Goal: Task Accomplishment & Management: Use online tool/utility

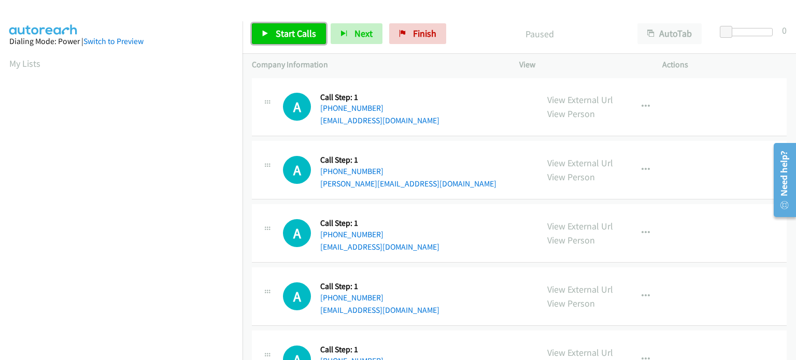
click at [301, 30] on span "Start Calls" at bounding box center [296, 33] width 40 height 12
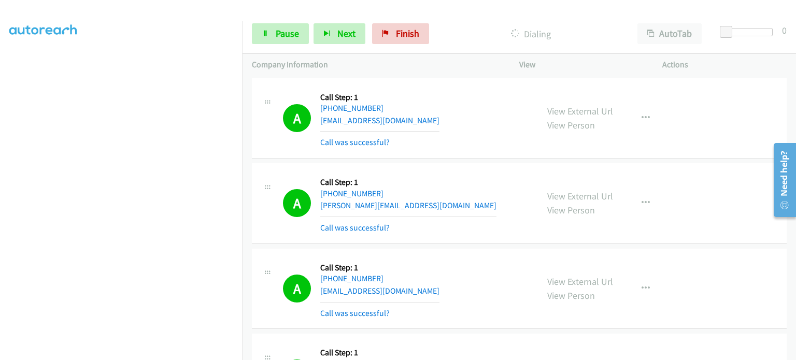
scroll to position [14, 0]
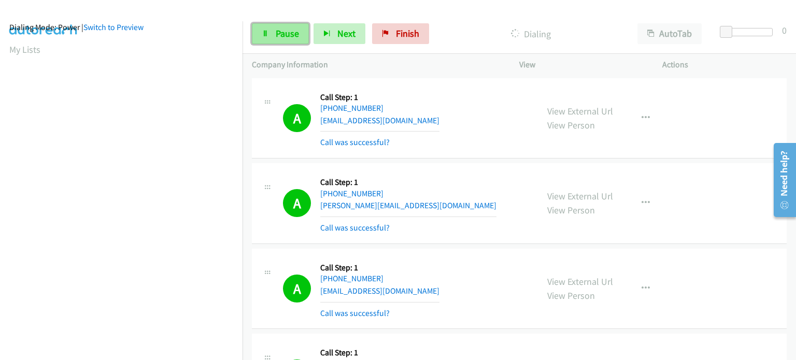
click at [284, 33] on span "Pause" at bounding box center [287, 33] width 23 height 12
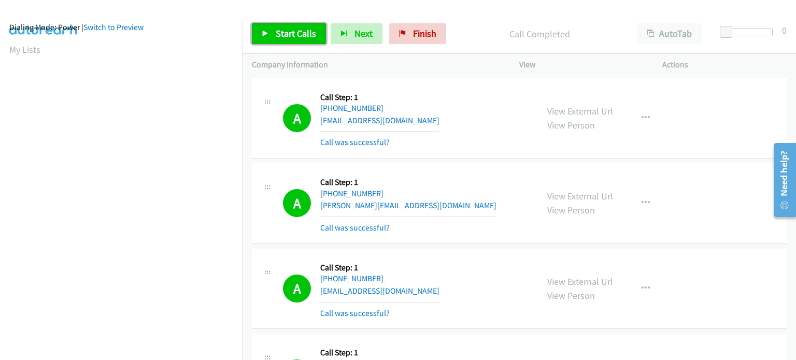
click at [284, 31] on span "Start Calls" at bounding box center [296, 33] width 40 height 12
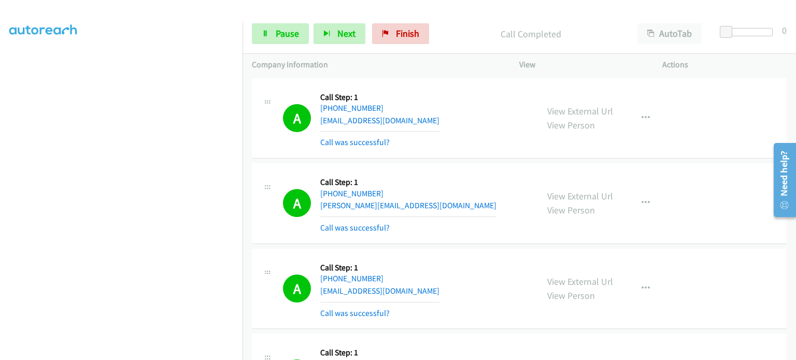
scroll to position [221, 0]
click at [134, 352] on section at bounding box center [121, 114] width 224 height 496
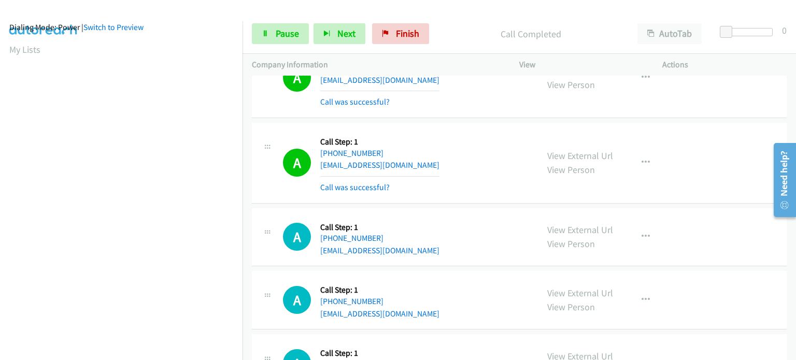
scroll to position [2074, 0]
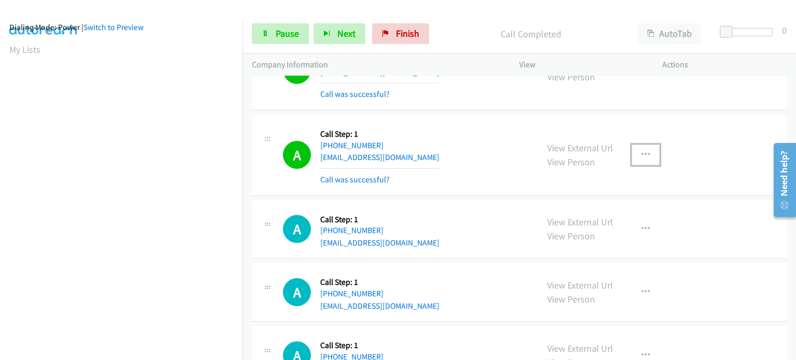
click at [642, 151] on icon "button" at bounding box center [646, 155] width 8 height 8
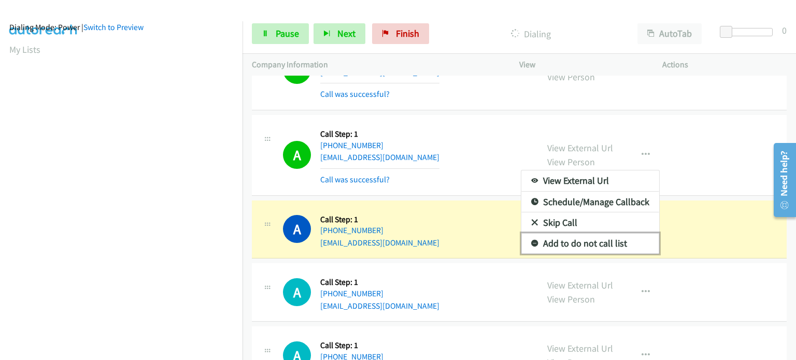
click at [570, 243] on link "Add to do not call list" at bounding box center [591, 243] width 138 height 21
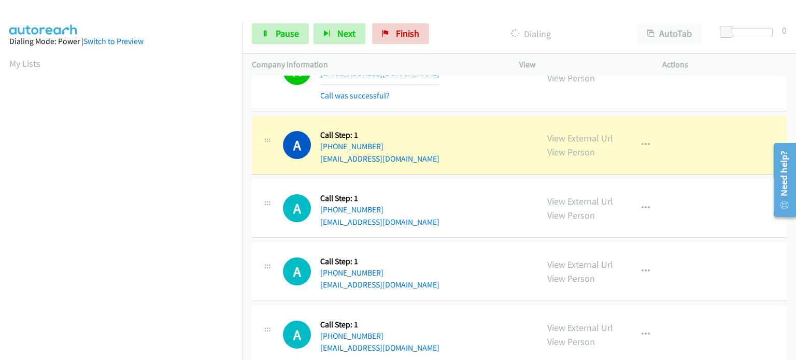
scroll to position [2644, 0]
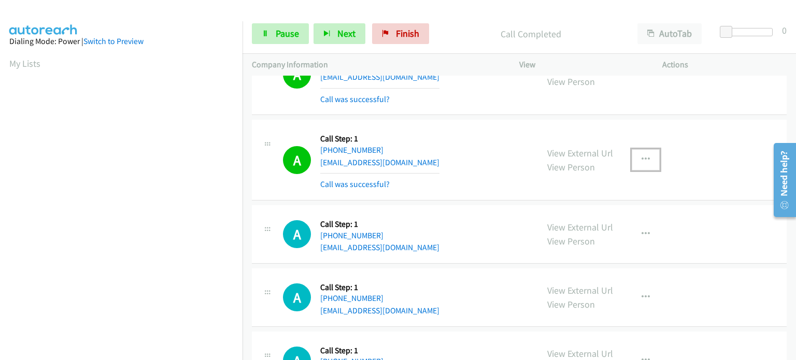
click at [642, 156] on icon "button" at bounding box center [646, 160] width 8 height 8
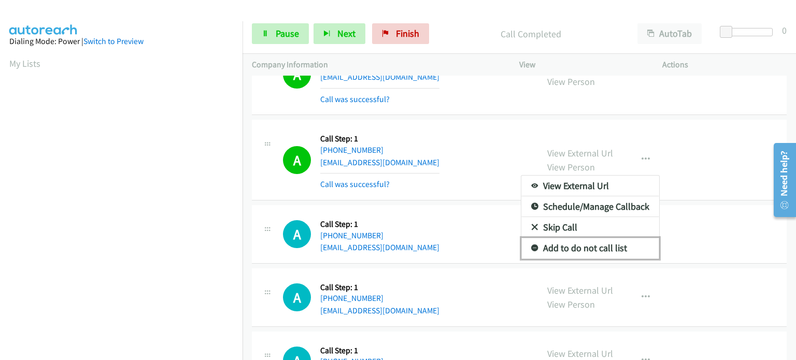
click at [589, 243] on link "Add to do not call list" at bounding box center [591, 248] width 138 height 21
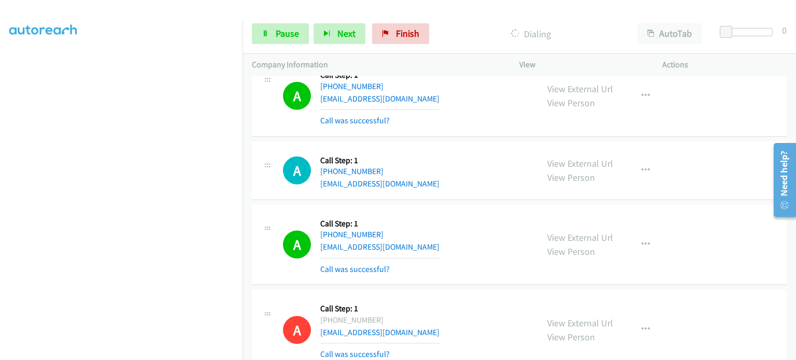
scroll to position [2437, 0]
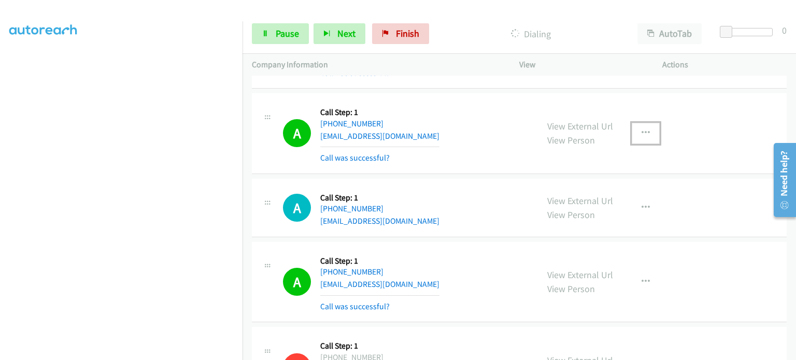
click at [642, 129] on icon "button" at bounding box center [646, 133] width 8 height 8
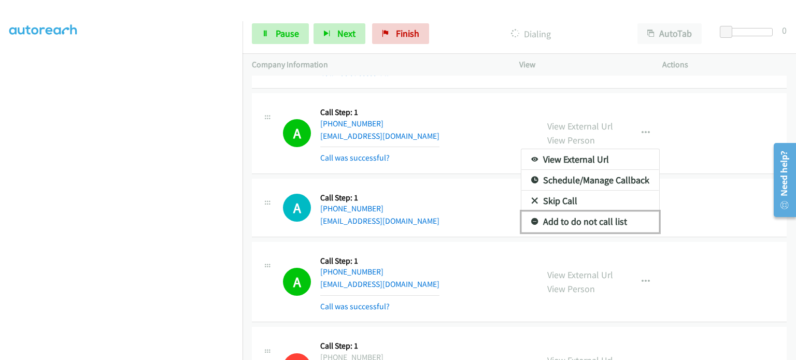
click at [600, 217] on link "Add to do not call list" at bounding box center [591, 222] width 138 height 21
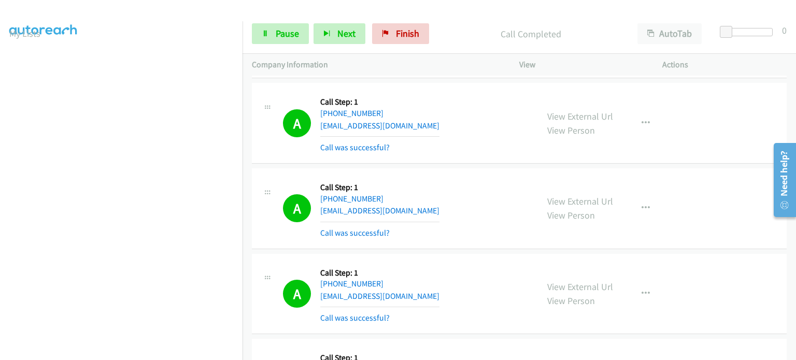
scroll to position [0, 0]
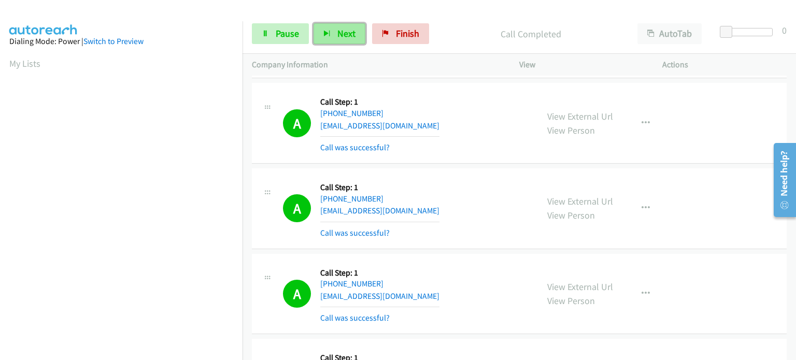
click at [328, 32] on icon "button" at bounding box center [326, 34] width 7 height 7
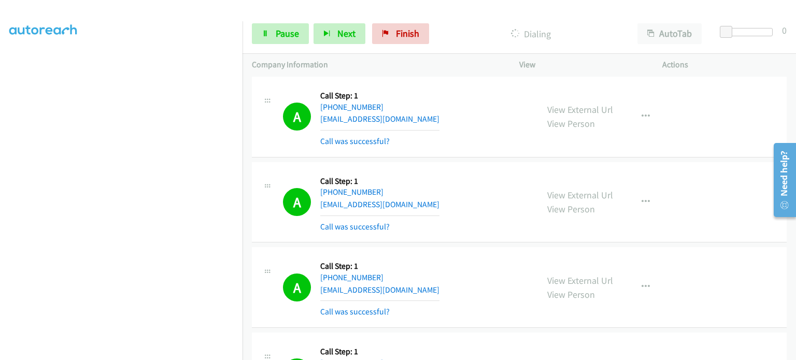
scroll to position [3422, 0]
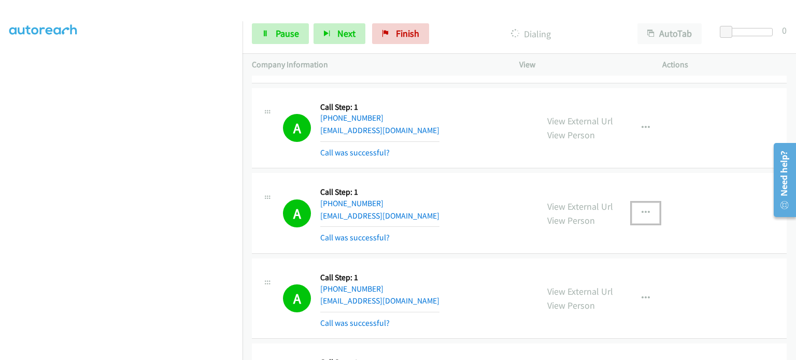
click at [643, 209] on icon "button" at bounding box center [646, 213] width 8 height 8
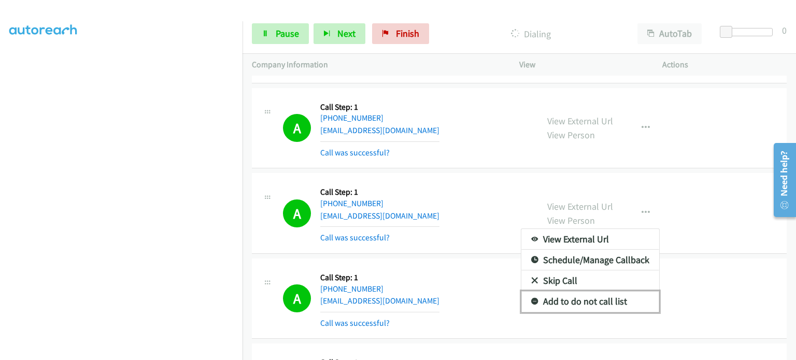
click at [569, 291] on link "Add to do not call list" at bounding box center [591, 301] width 138 height 21
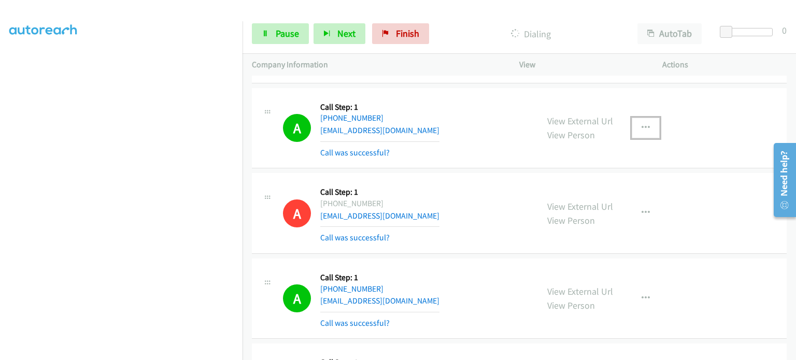
click at [643, 124] on icon "button" at bounding box center [646, 128] width 8 height 8
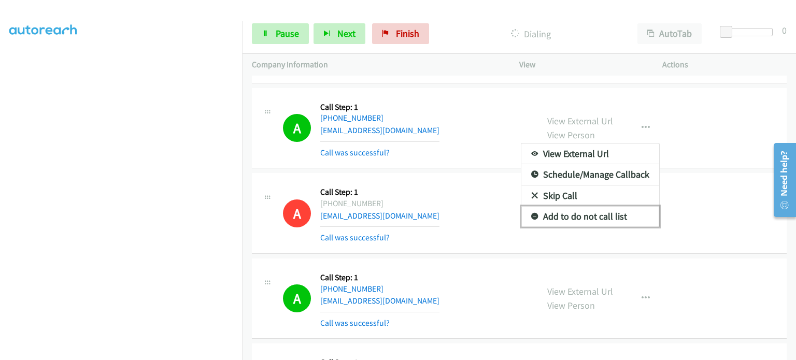
click at [601, 208] on link "Add to do not call list" at bounding box center [591, 216] width 138 height 21
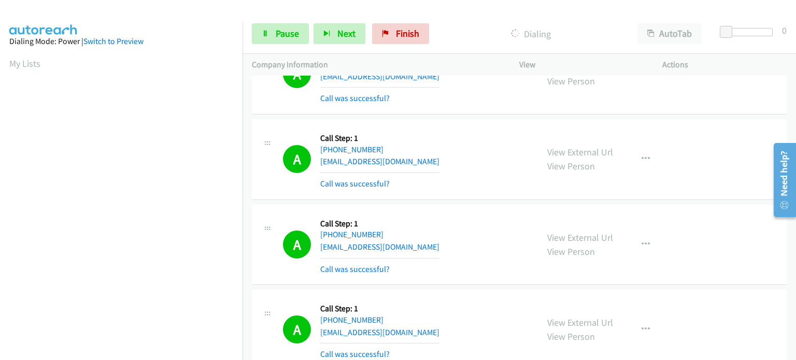
scroll to position [221, 0]
click at [642, 155] on icon "button" at bounding box center [646, 159] width 8 height 8
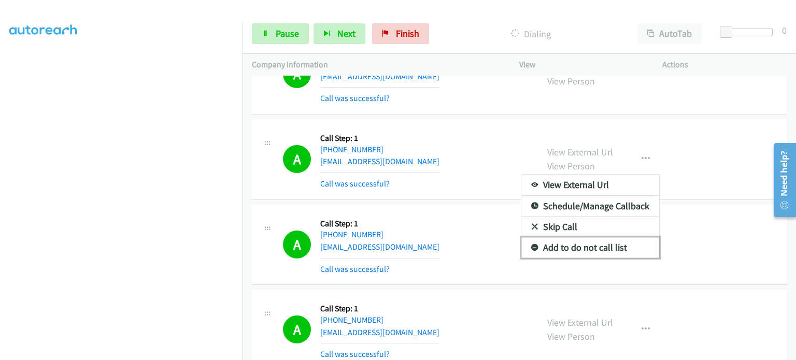
click at [603, 237] on link "Add to do not call list" at bounding box center [591, 247] width 138 height 21
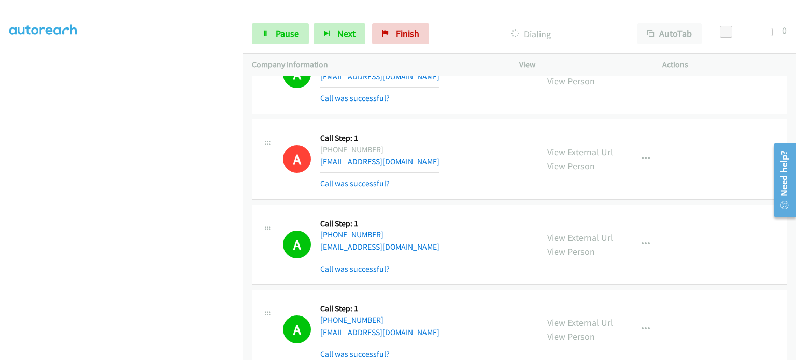
scroll to position [0, 0]
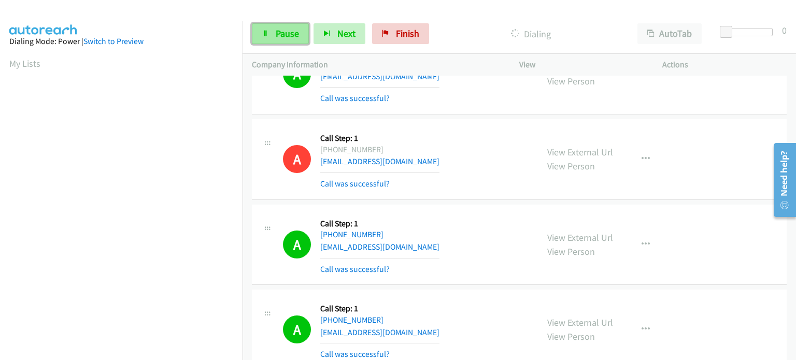
click at [272, 36] on link "Pause" at bounding box center [280, 33] width 57 height 21
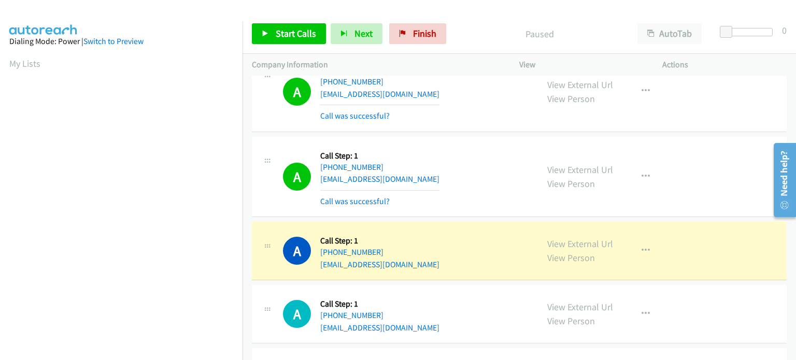
scroll to position [221, 0]
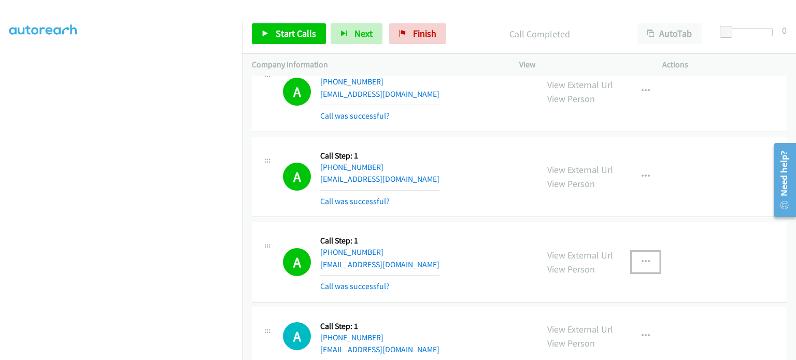
click at [645, 258] on icon "button" at bounding box center [646, 262] width 8 height 8
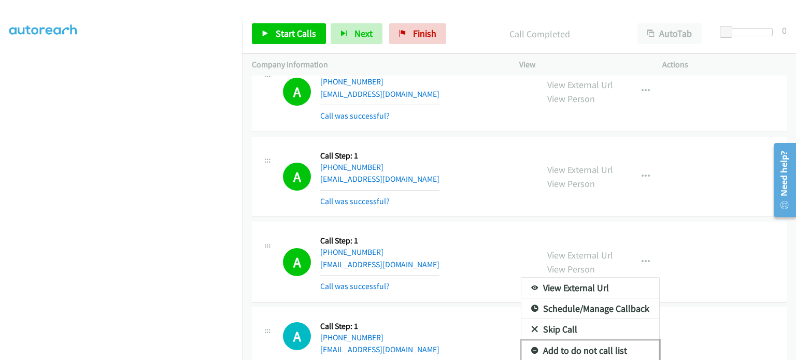
click at [587, 341] on link "Add to do not call list" at bounding box center [591, 351] width 138 height 21
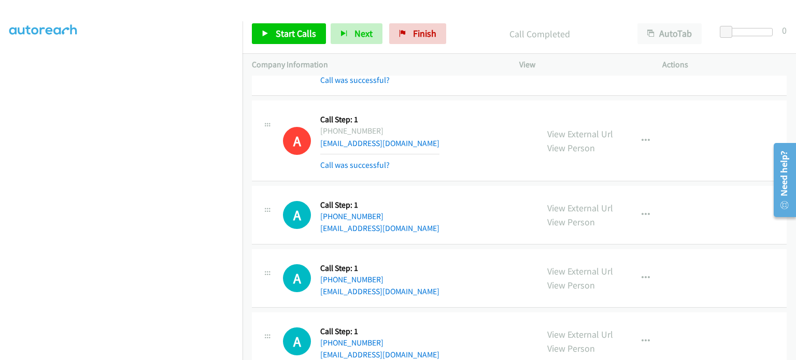
scroll to position [5254, 0]
click at [295, 28] on span "Start Calls" at bounding box center [296, 33] width 40 height 12
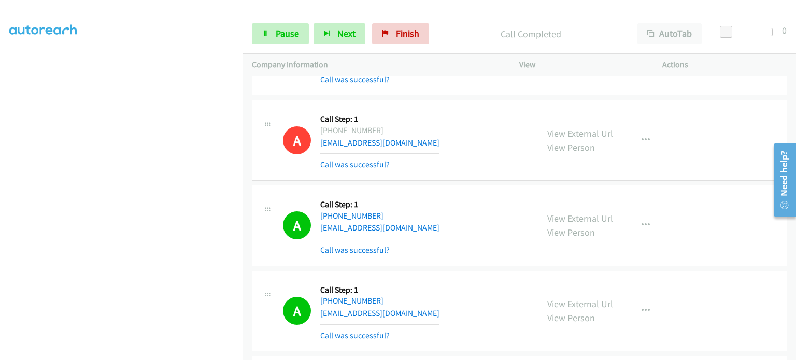
scroll to position [221, 0]
click at [287, 31] on span "Pause" at bounding box center [287, 33] width 23 height 12
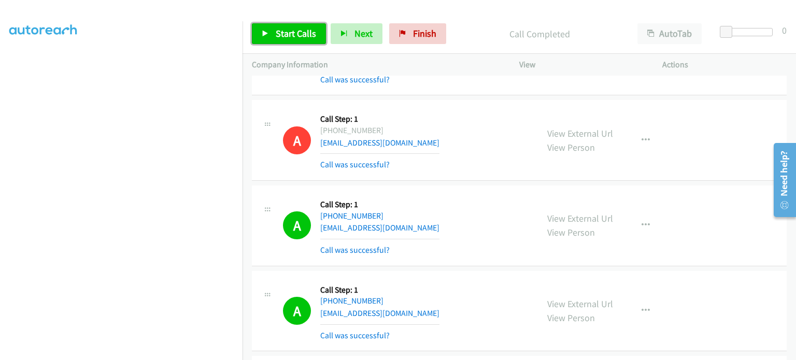
click at [292, 36] on span "Start Calls" at bounding box center [296, 33] width 40 height 12
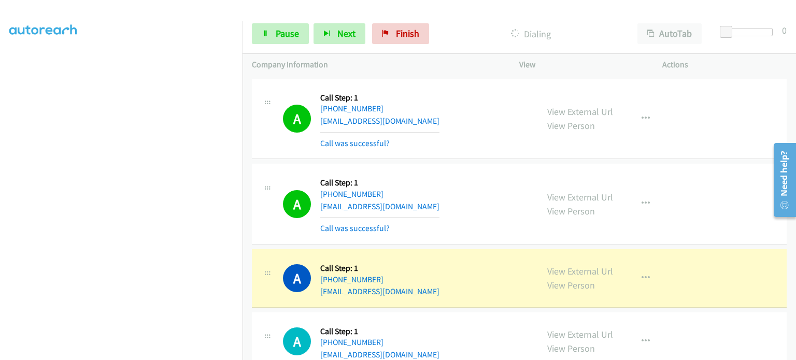
scroll to position [0, 0]
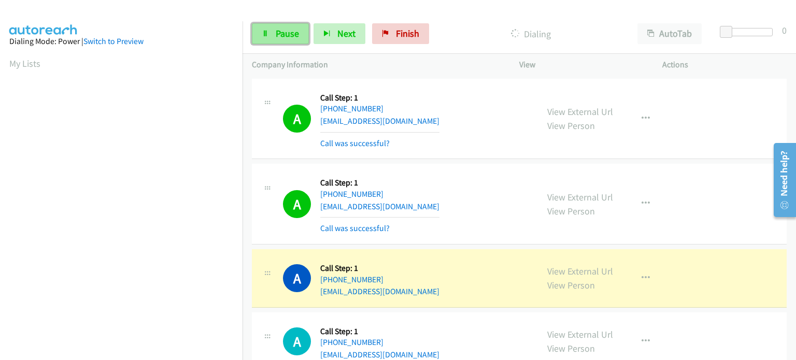
click at [281, 36] on span "Pause" at bounding box center [287, 33] width 23 height 12
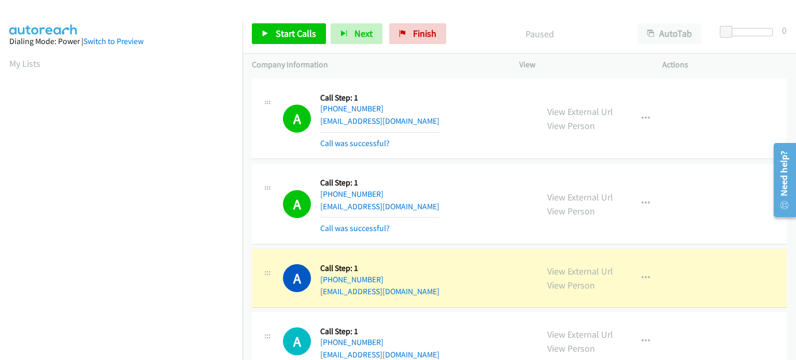
scroll to position [221, 0]
